Goal: Transaction & Acquisition: Download file/media

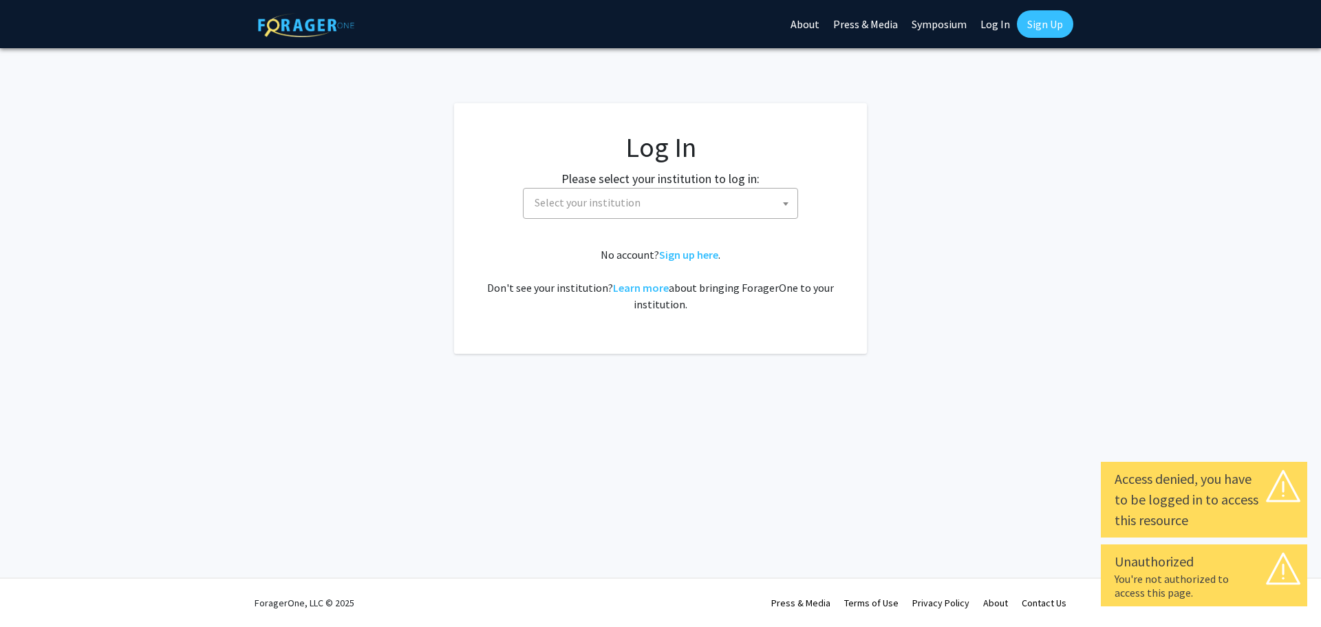
select select
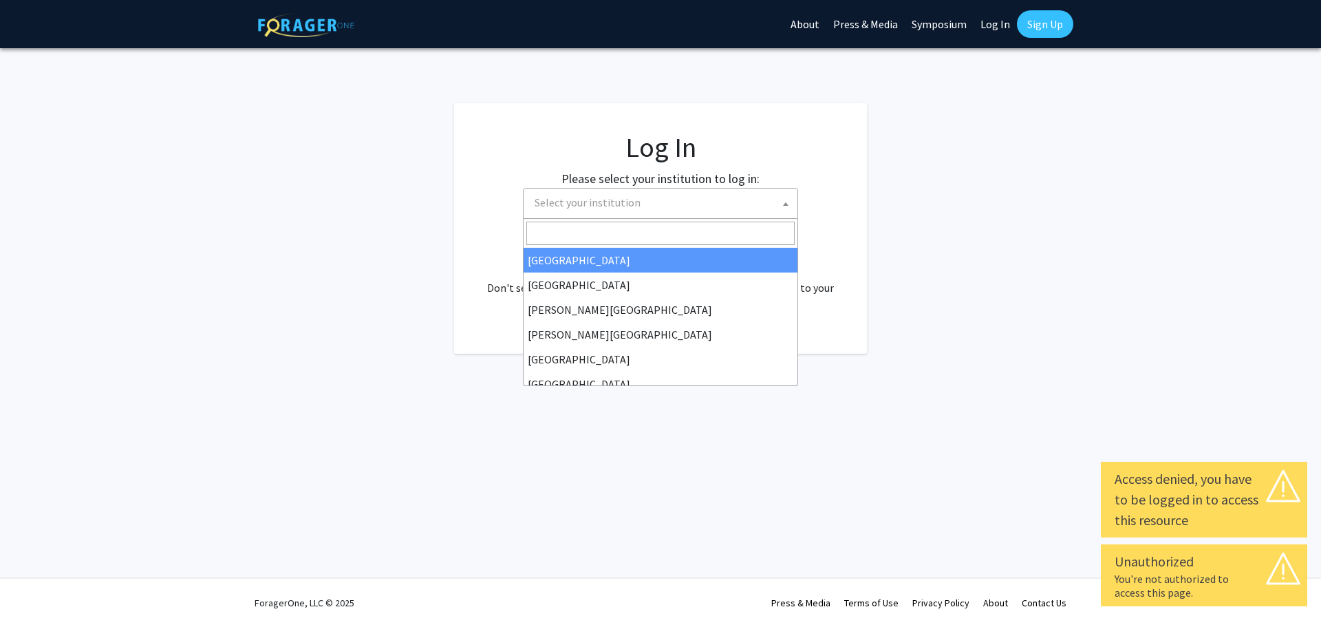
click at [665, 199] on span "Select your institution" at bounding box center [663, 202] width 268 height 28
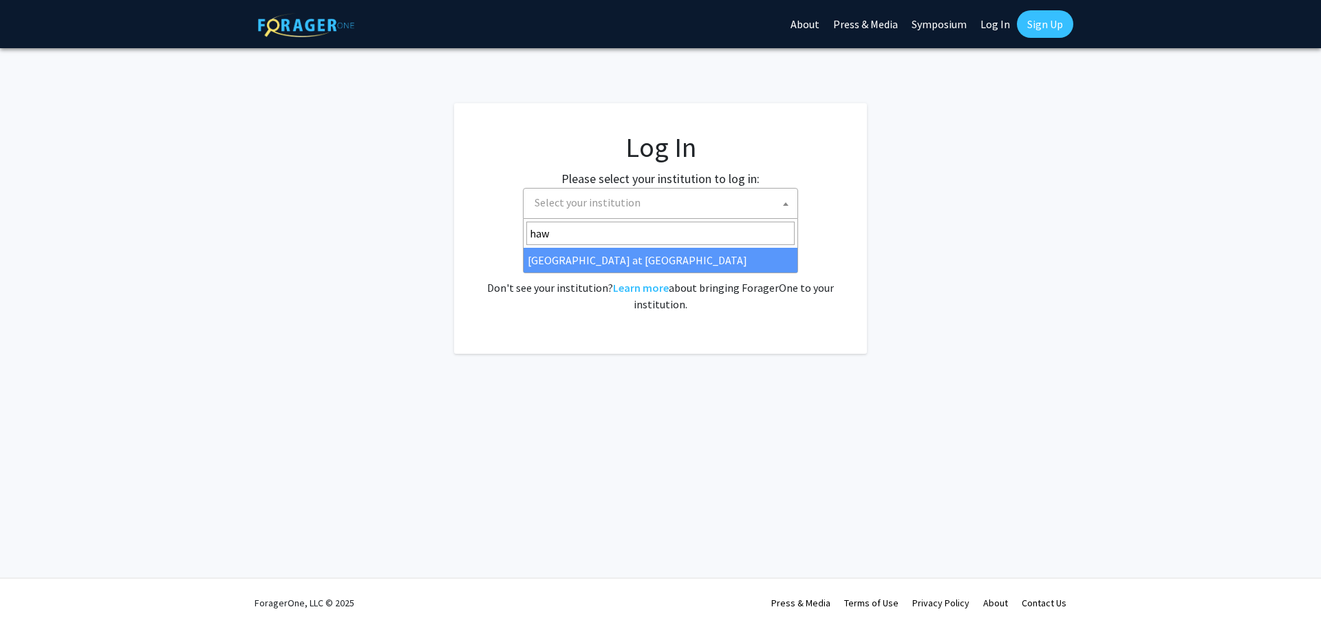
type input "haw"
select select "18"
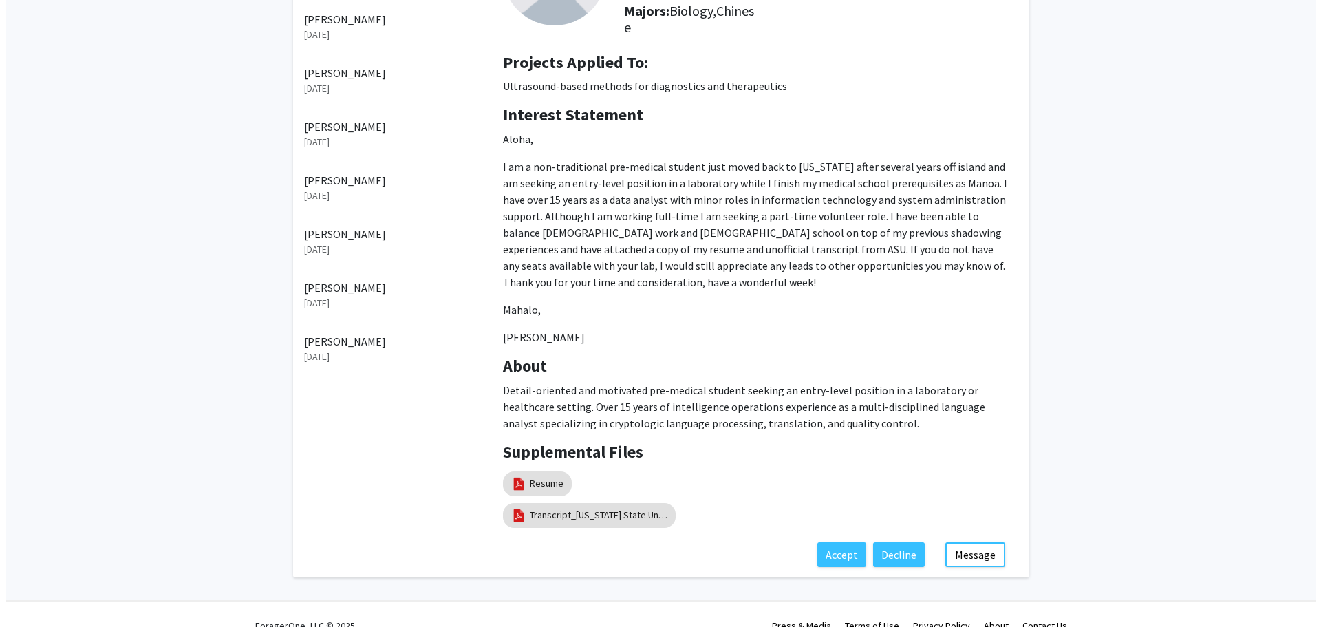
scroll to position [188, 0]
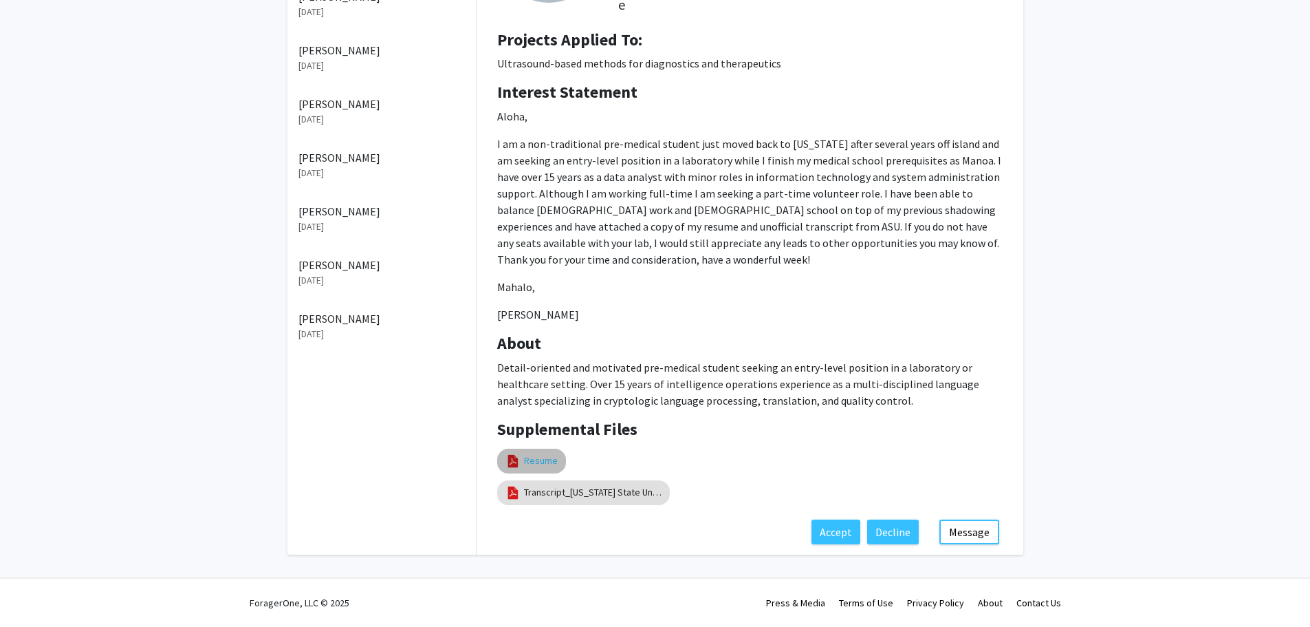
click at [534, 457] on link "Resume" at bounding box center [541, 460] width 34 height 14
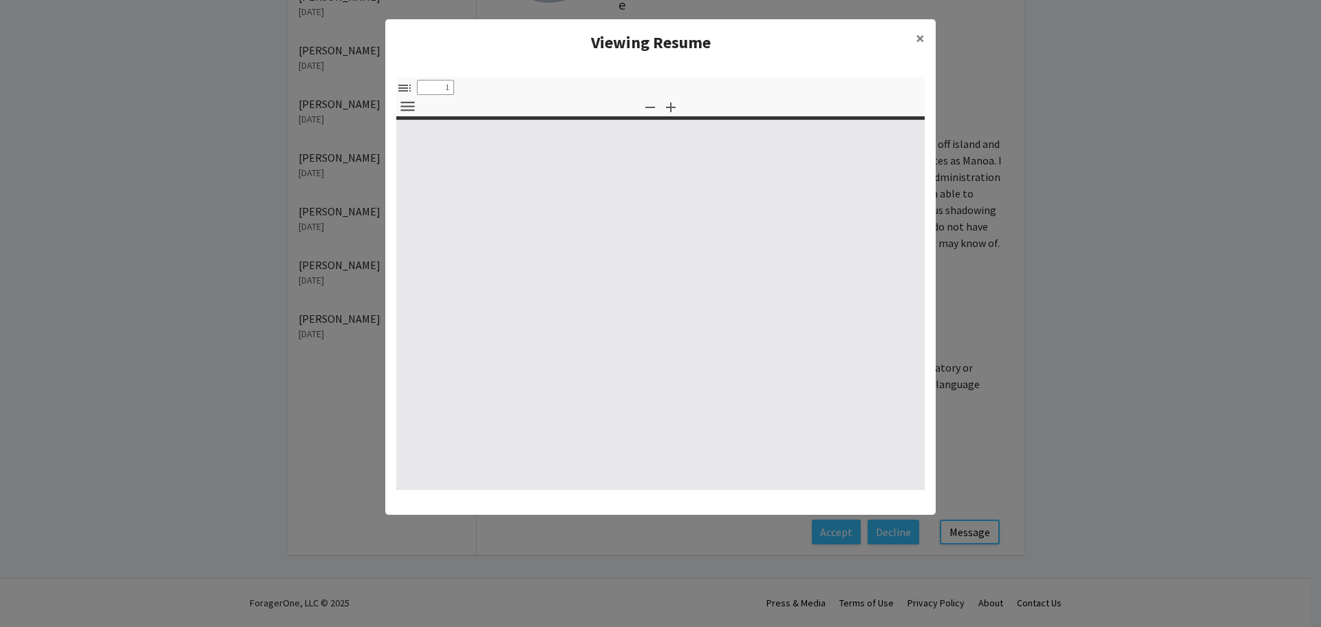
select select "custom"
type input "0"
select select "custom"
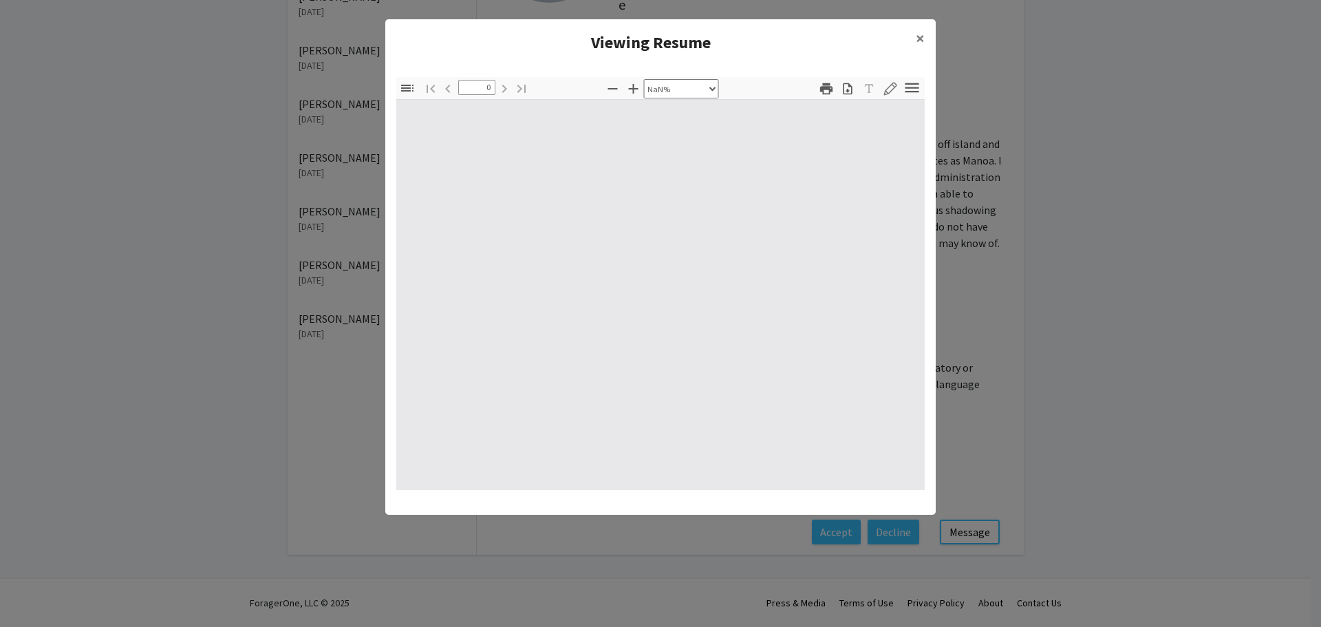
type input "1"
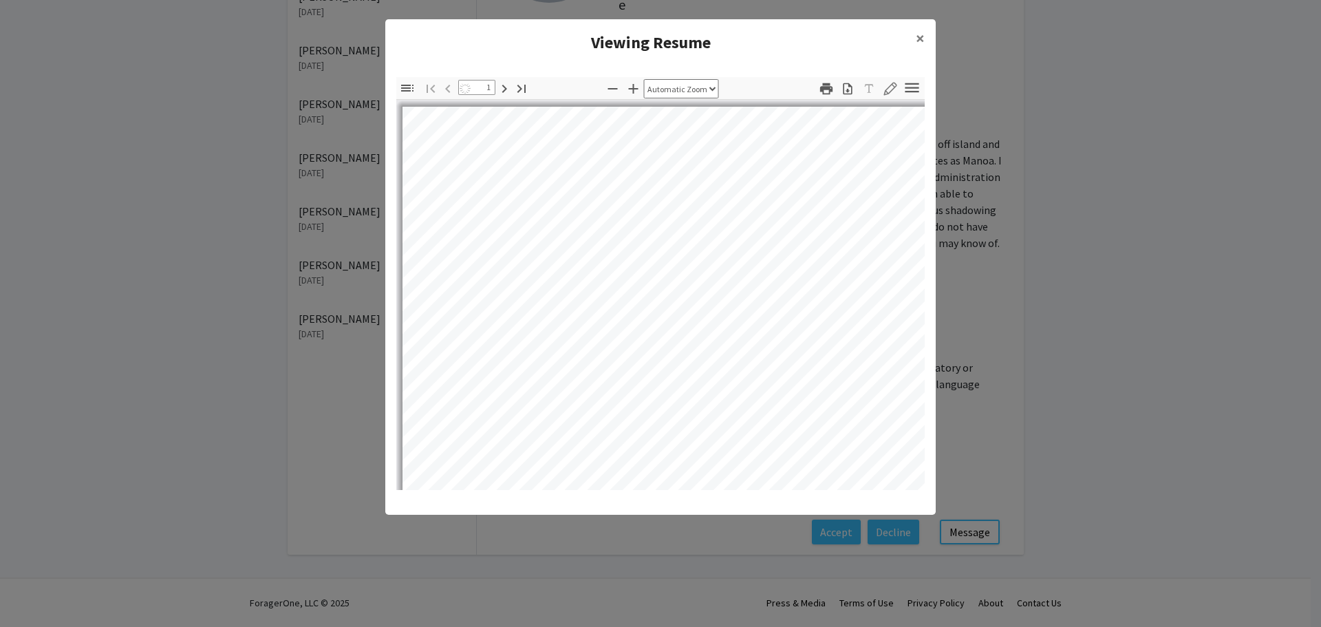
select select "auto"
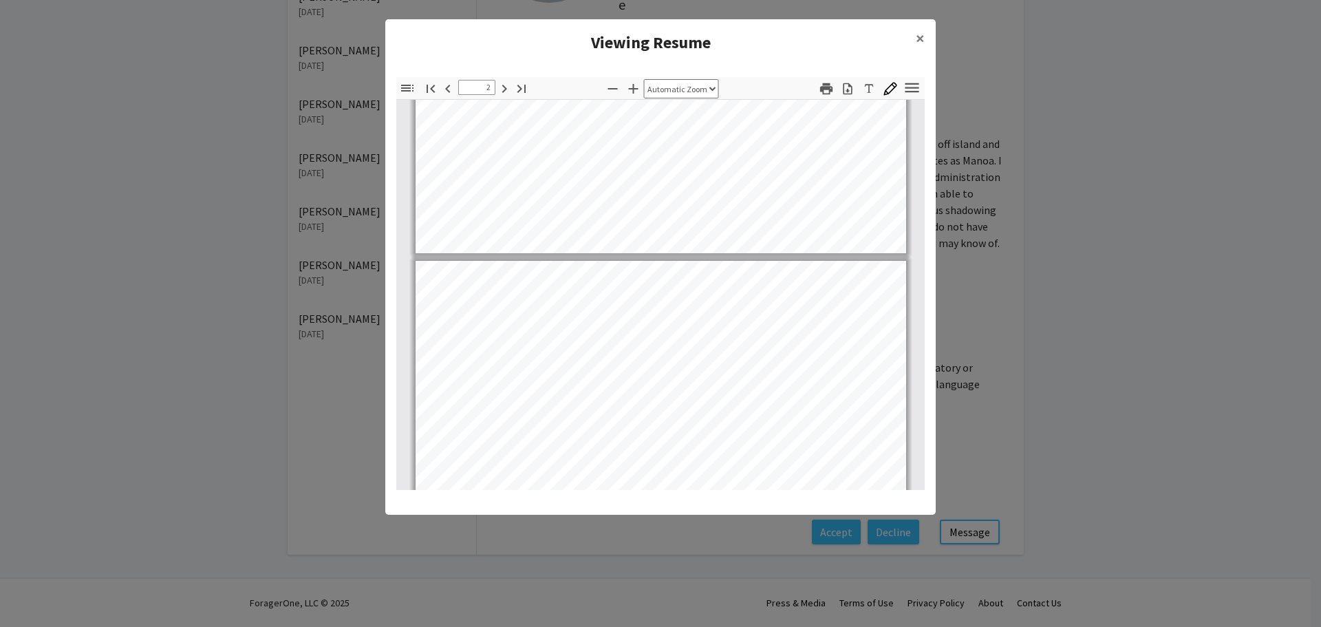
scroll to position [482, 0]
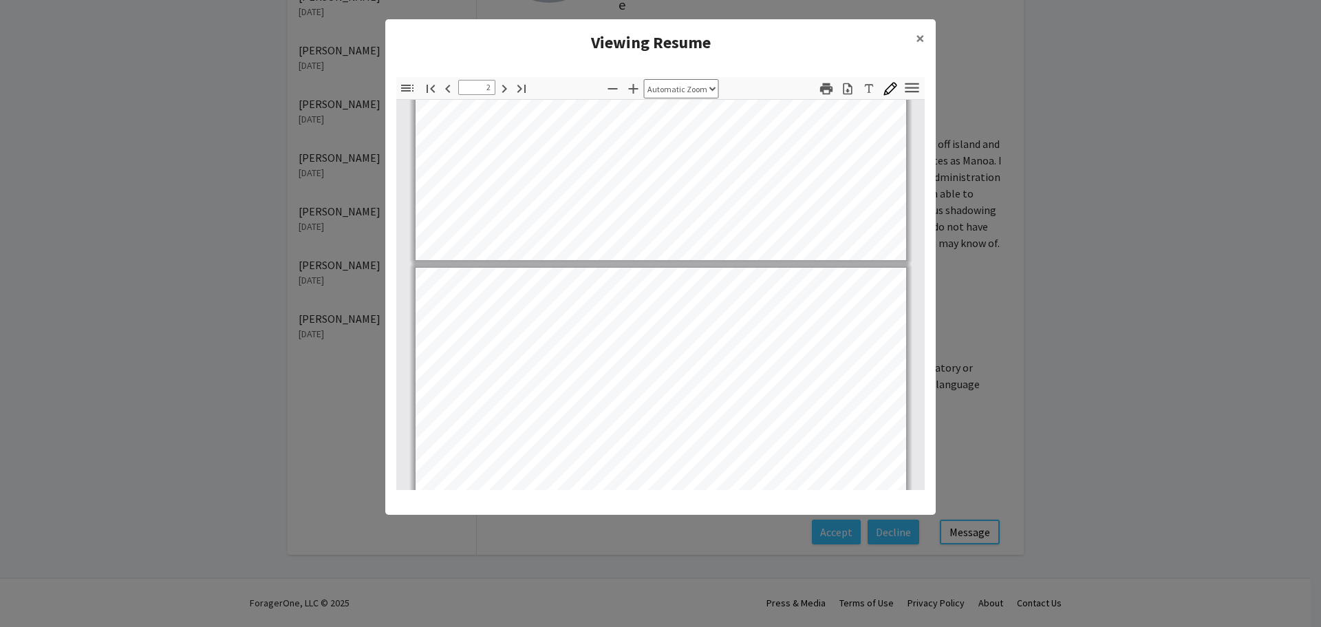
type input "1"
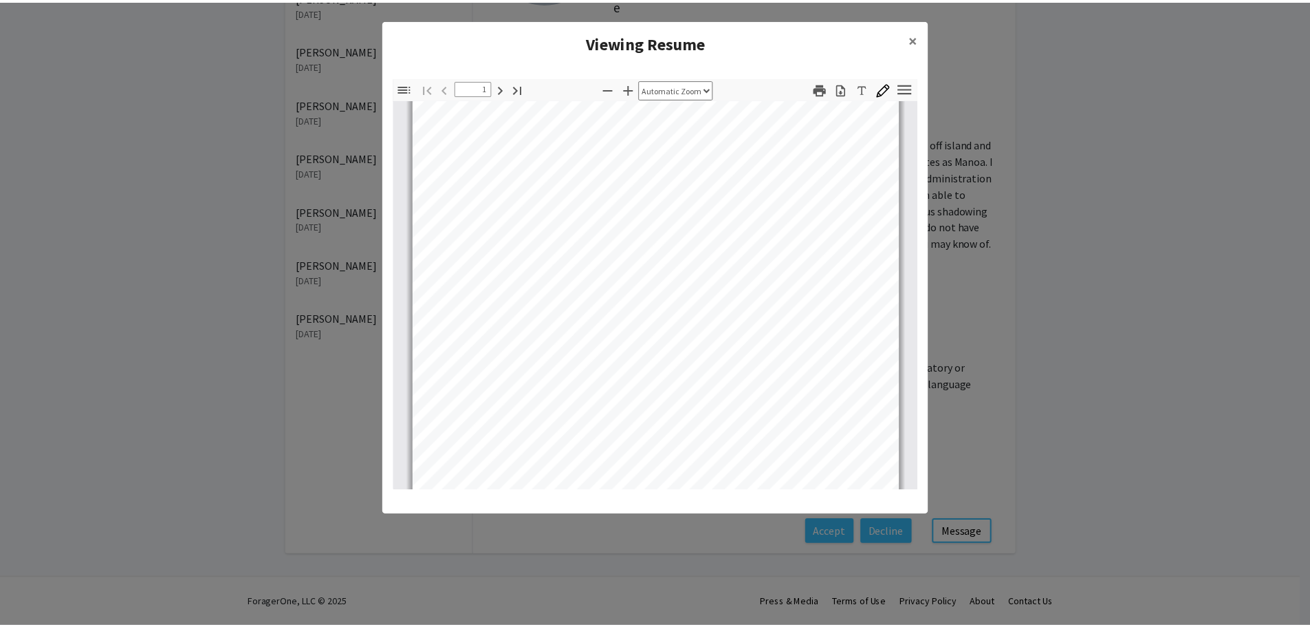
scroll to position [0, 0]
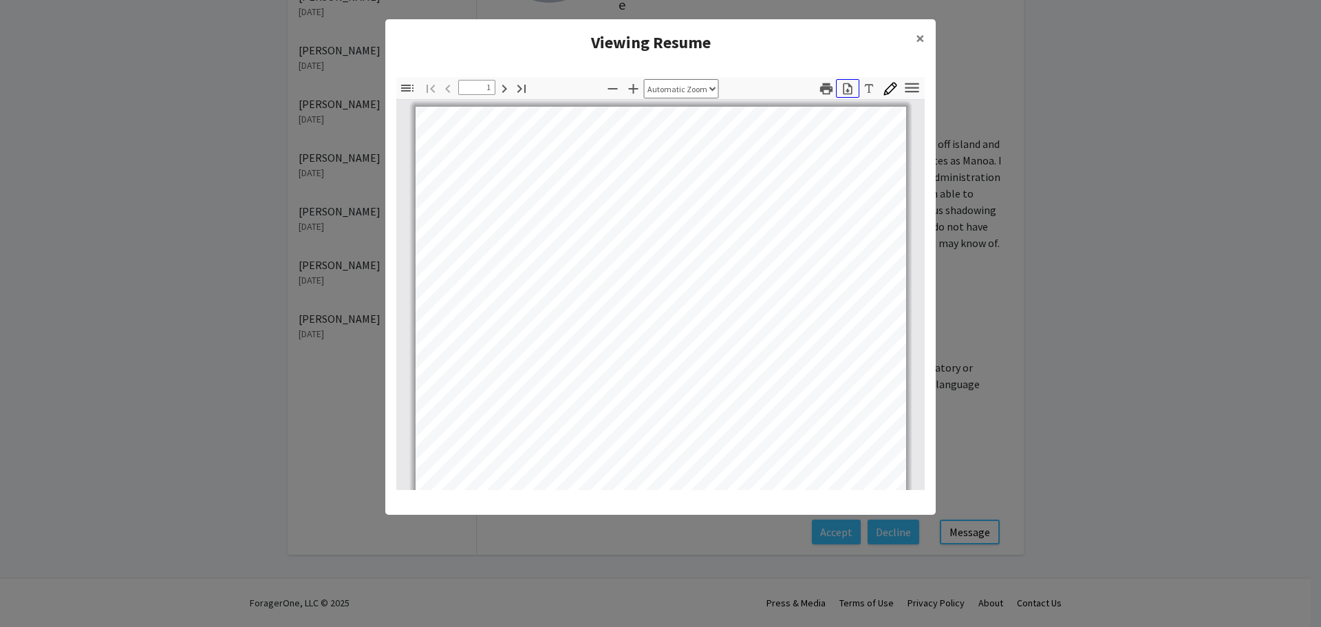
click at [849, 90] on icon "button" at bounding box center [847, 89] width 9 height 12
click at [1062, 260] on modal-container "Viewing Resume × Thumbnails Document Outline Attachments Layers Current Outline…" at bounding box center [660, 313] width 1321 height 627
